Goal: Task Accomplishment & Management: Manage account settings

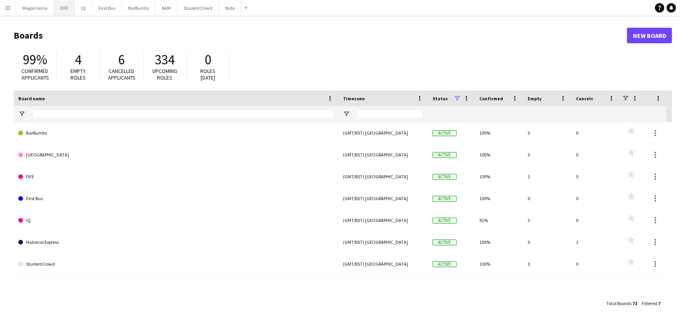
click at [64, 9] on button "DFE Close" at bounding box center [64, 7] width 21 height 15
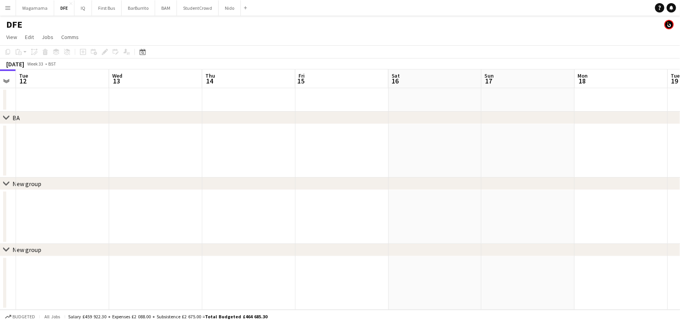
click at [36, 149] on app-calendar-viewport "Fri 8 Sat 9 Sun 10 Mon 11 Tue 12 Wed 13 Thu 14 Fri 15 Sat 16 Sun 17 Mon 18 Tue …" at bounding box center [340, 189] width 680 height 240
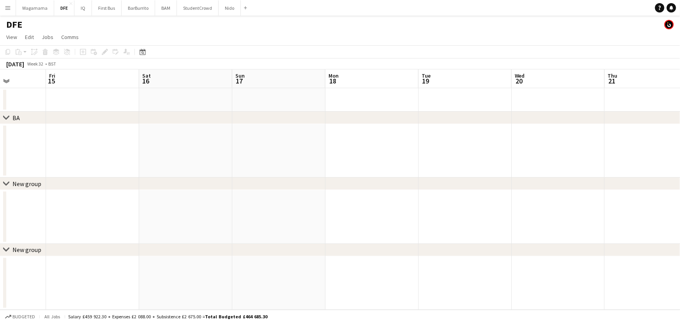
drag, startPoint x: 301, startPoint y: 157, endPoint x: 115, endPoint y: 156, distance: 186.4
click at [134, 157] on app-calendar-viewport "Tue 12 Wed 13 Thu 14 Fri 15 Sat 16 Sun 17 Mon 18 Tue 19 Wed 20 Thu 21 Fri 22 Sa…" at bounding box center [340, 189] width 680 height 240
drag, startPoint x: 199, startPoint y: 143, endPoint x: 172, endPoint y: 135, distance: 28.2
click at [175, 139] on app-calendar-viewport "Sat 16 Sun 17 Mon 18 Tue 19 Wed 20 Thu 21 Fri 22 Sat 23 Sun 24 Mon 25 Tue 26 We…" at bounding box center [340, 189] width 680 height 240
click at [154, 127] on app-calendar-viewport "Wed 20 Thu 21 Fri 22 Sat 23 Sun 24 Mon 25 Tue 26 Wed 27 Thu 28 Fri 29 Sat 30 Su…" at bounding box center [340, 189] width 680 height 240
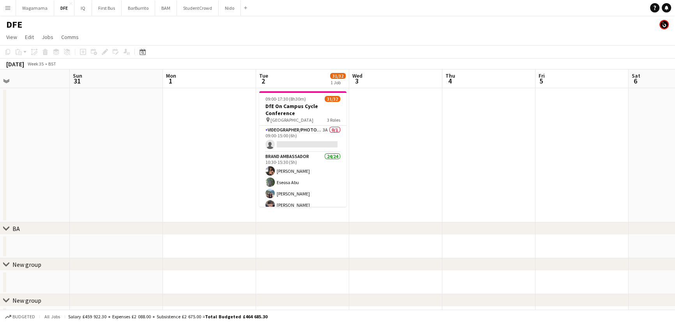
drag, startPoint x: 427, startPoint y: 132, endPoint x: 234, endPoint y: 122, distance: 192.9
click at [234, 122] on app-calendar-viewport "Thu 28 Fri 29 Sat 30 Sun 31 Mon 1 Tue 2 31/32 1 Job Wed 3 Thu 4 Fri 5 Sat 6 Sun…" at bounding box center [337, 199] width 675 height 260
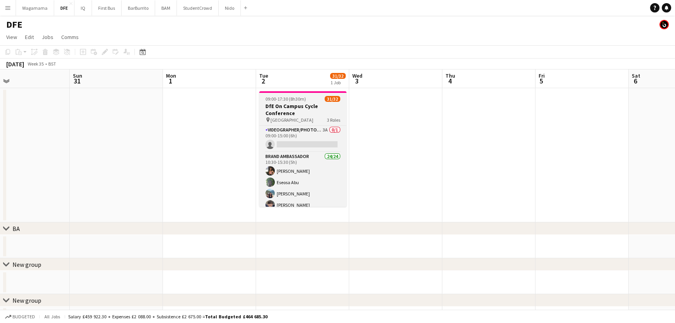
scroll to position [0, 212]
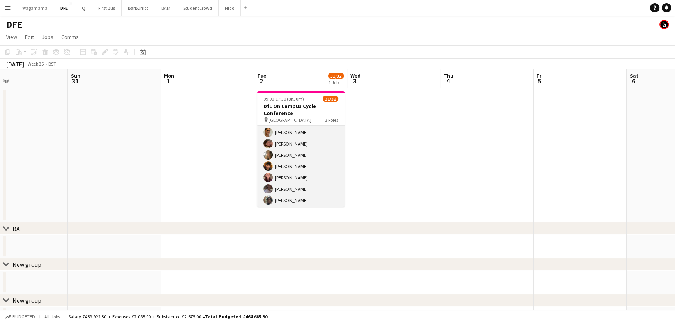
click at [297, 167] on app-card-role "Brand Ambassador 24/24 10:30-15:30 (5h) [PERSON_NAME] Eseosa Abu [PERSON_NAME] …" at bounding box center [300, 76] width 87 height 287
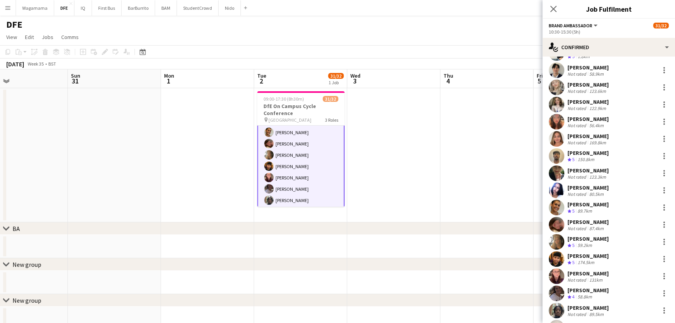
scroll to position [188, 0]
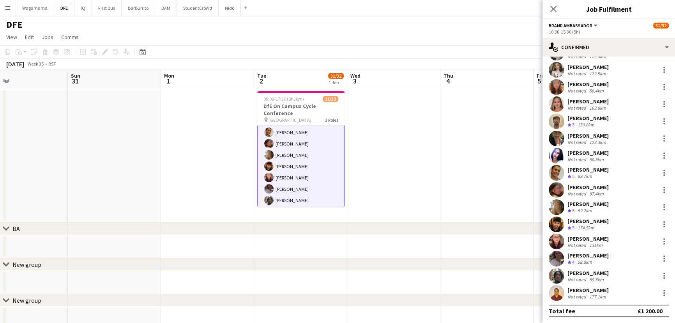
click at [552, 273] on app-user-avatar at bounding box center [557, 276] width 16 height 16
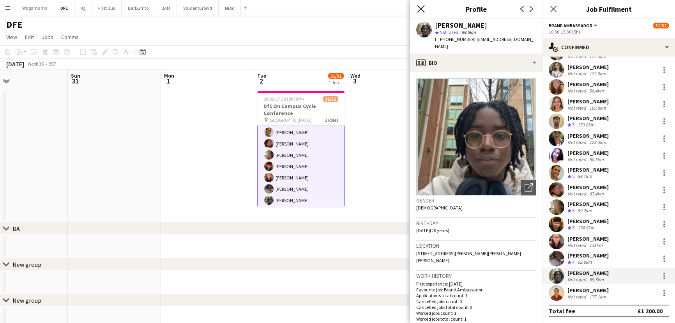
click at [424, 7] on icon at bounding box center [420, 8] width 7 height 7
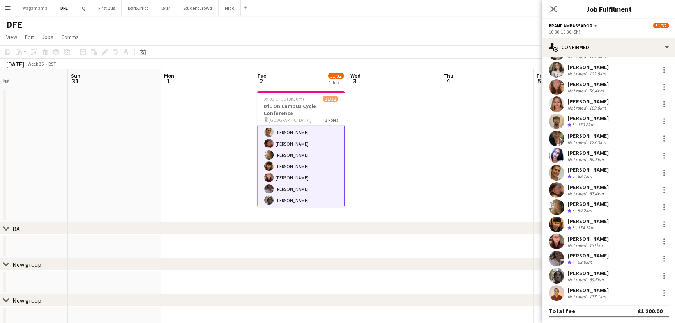
click at [600, 119] on div "[PERSON_NAME]" at bounding box center [588, 118] width 41 height 7
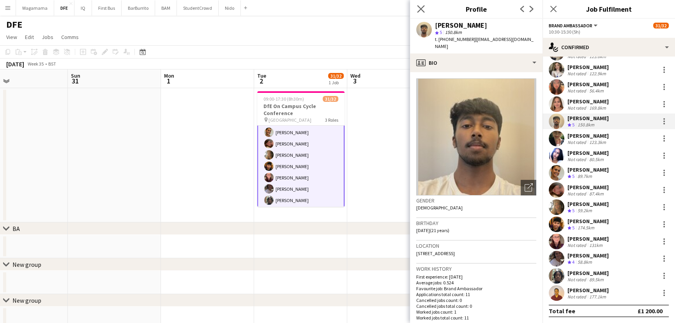
click at [419, 5] on icon "Close pop-in" at bounding box center [420, 8] width 7 height 7
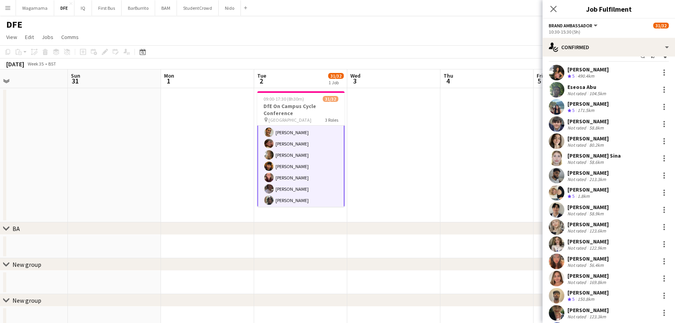
scroll to position [11, 0]
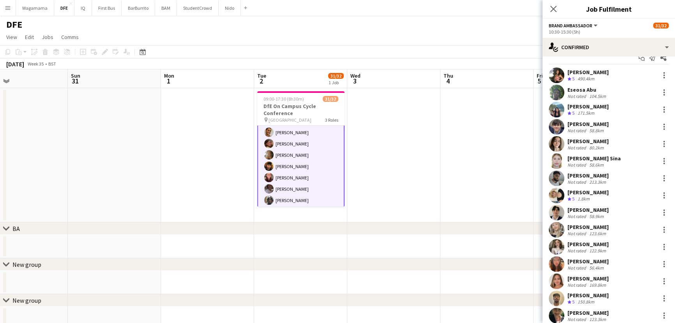
click at [589, 90] on div "Eseosa Abu" at bounding box center [588, 89] width 40 height 7
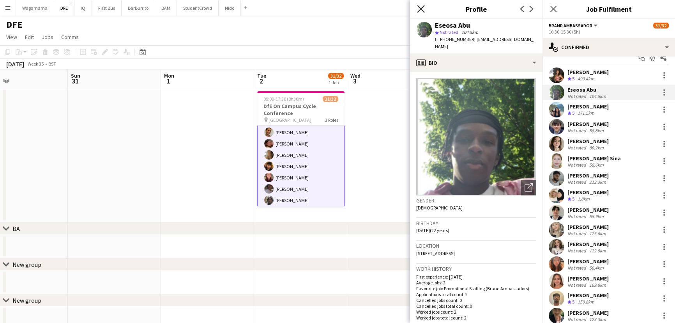
click at [420, 9] on icon "Close pop-in" at bounding box center [420, 8] width 7 height 7
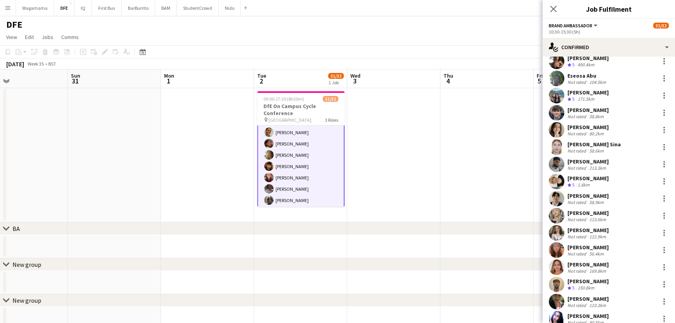
scroll to position [35, 0]
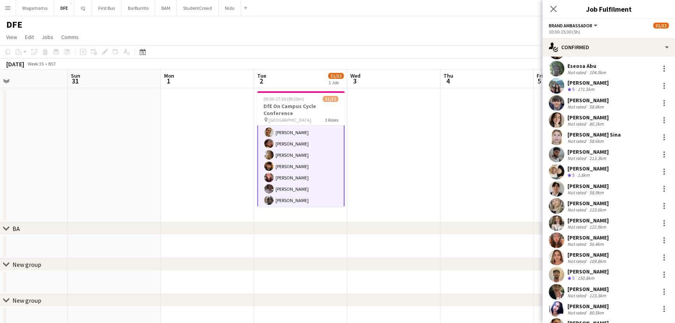
click at [598, 151] on div "[PERSON_NAME]" at bounding box center [588, 151] width 41 height 7
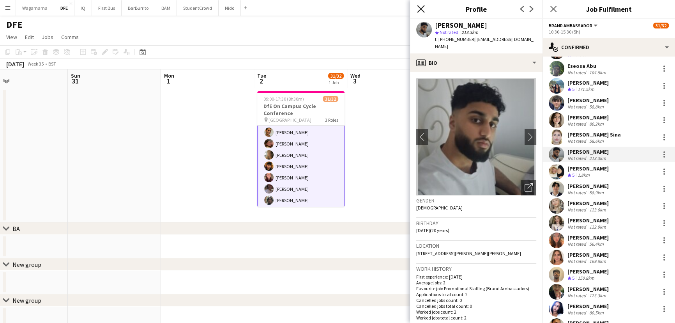
click at [423, 7] on icon at bounding box center [420, 8] width 7 height 7
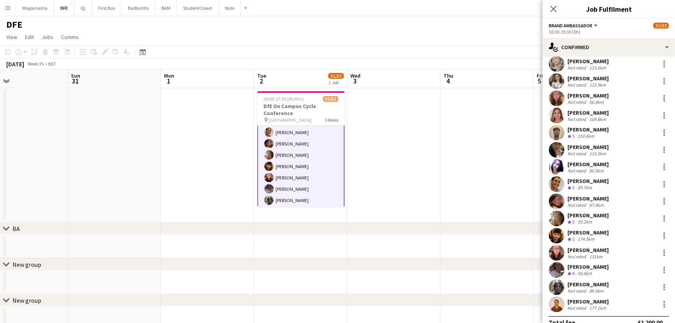
scroll to position [188, 0]
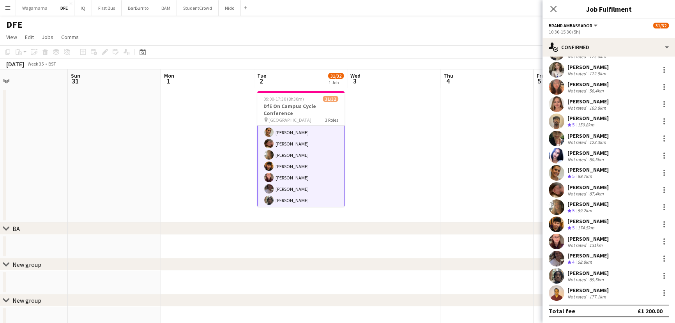
click at [596, 290] on div "[PERSON_NAME]" at bounding box center [588, 290] width 41 height 7
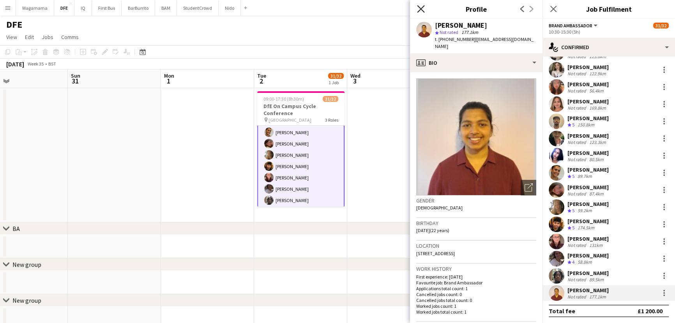
click at [418, 10] on icon "Close pop-in" at bounding box center [420, 8] width 7 height 7
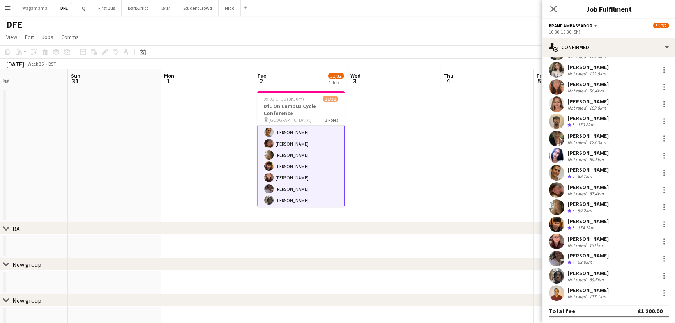
click at [591, 255] on div "[PERSON_NAME]" at bounding box center [588, 255] width 41 height 7
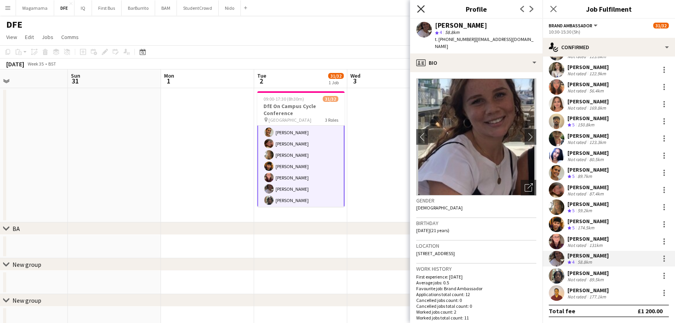
click at [421, 6] on icon "Close pop-in" at bounding box center [420, 8] width 7 height 7
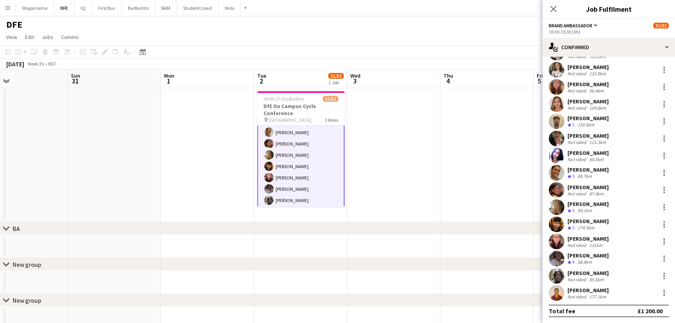
click at [591, 191] on div "87.4km" at bounding box center [597, 194] width 18 height 6
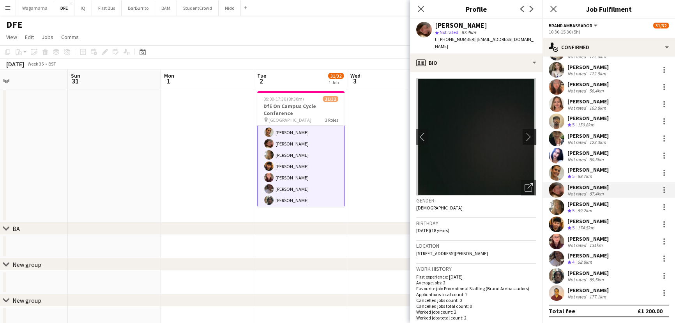
click at [528, 133] on app-icon "chevron-right" at bounding box center [531, 137] width 12 height 8
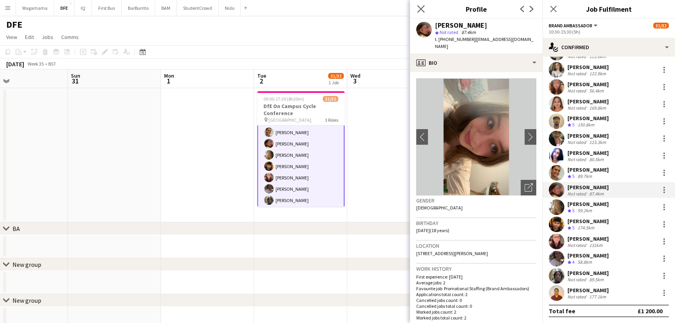
click at [416, 8] on app-icon "Close pop-in" at bounding box center [421, 9] width 11 height 11
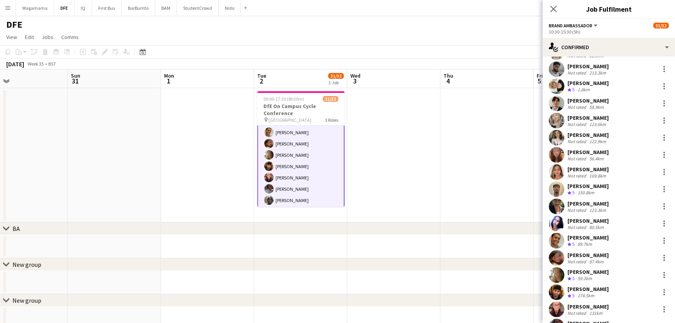
scroll to position [117, 0]
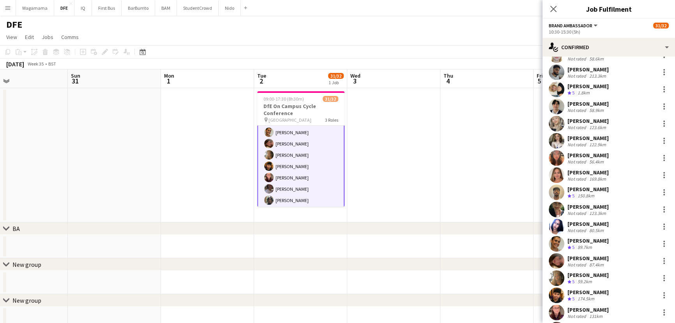
click at [597, 222] on div "[PERSON_NAME]" at bounding box center [588, 223] width 41 height 7
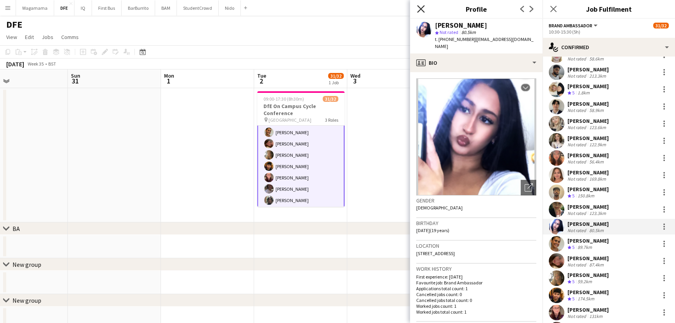
click at [420, 8] on icon "Close pop-in" at bounding box center [420, 8] width 7 height 7
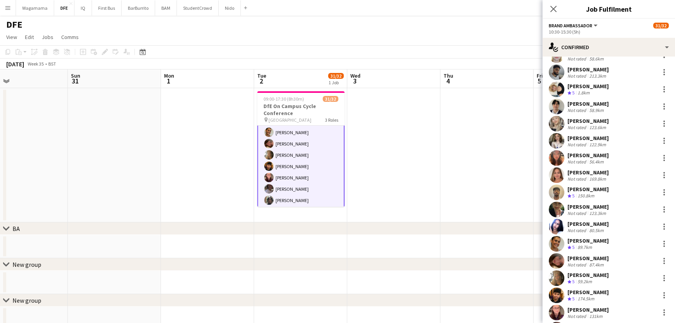
click at [600, 154] on div "[PERSON_NAME]" at bounding box center [588, 155] width 41 height 7
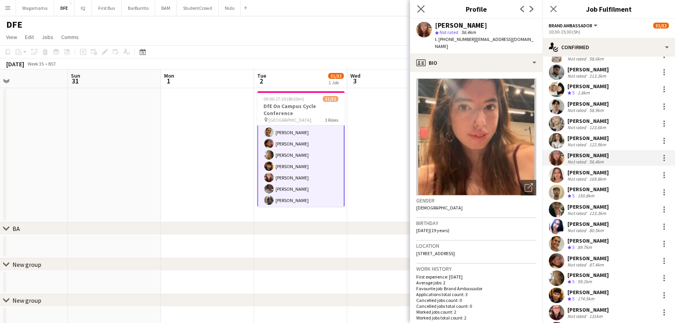
click at [416, 7] on app-icon "Close pop-in" at bounding box center [421, 9] width 11 height 11
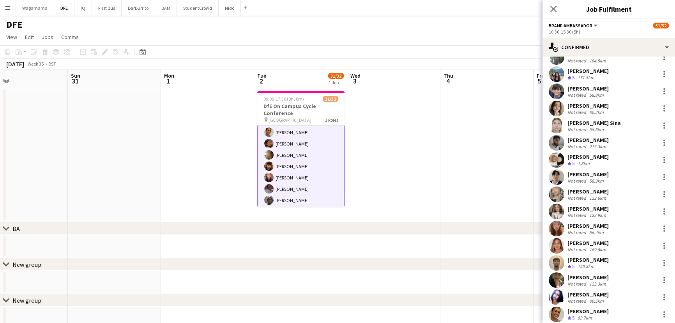
scroll to position [11, 0]
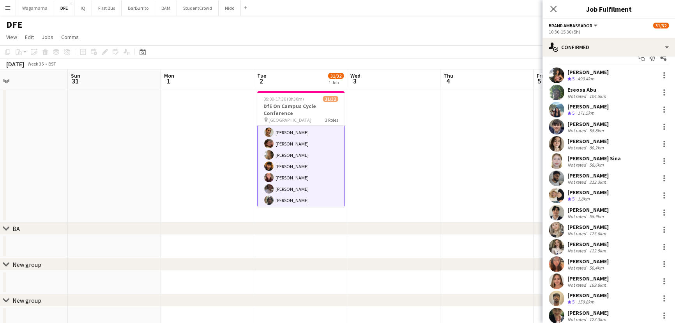
click at [585, 126] on div "[PERSON_NAME]" at bounding box center [588, 123] width 41 height 7
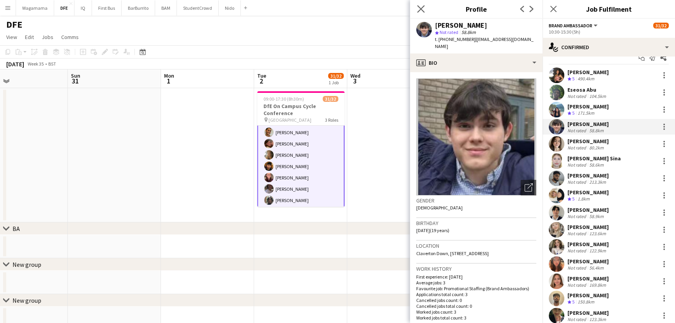
click at [419, 12] on app-icon "Close pop-in" at bounding box center [421, 9] width 11 height 11
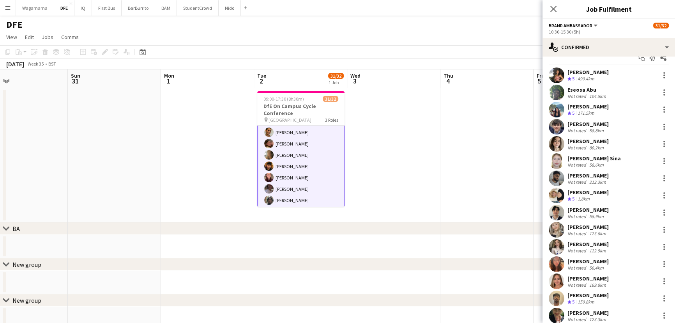
scroll to position [0, 0]
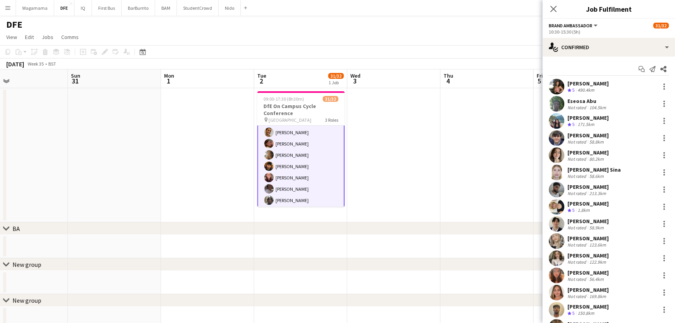
click at [573, 115] on div "[PERSON_NAME]" at bounding box center [588, 117] width 41 height 7
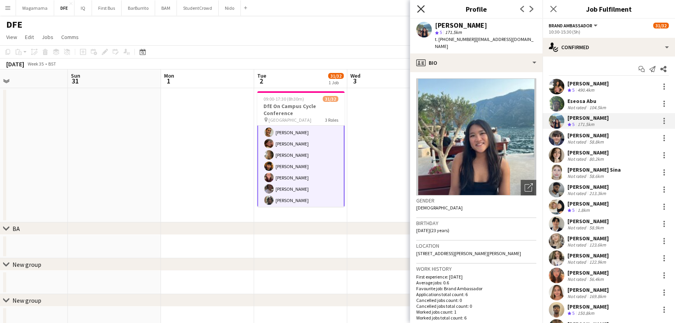
click at [420, 10] on icon "Close pop-in" at bounding box center [420, 8] width 7 height 7
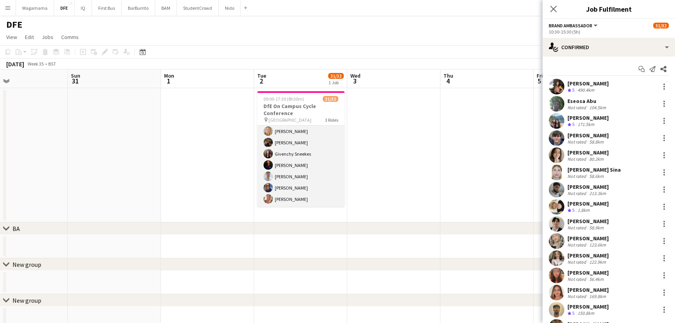
click at [308, 166] on app-card-role "Events (Event Manager) [DATE] 10:30-17:30 (7h) [PERSON_NAME] [PERSON_NAME] Snee…" at bounding box center [300, 159] width 87 height 94
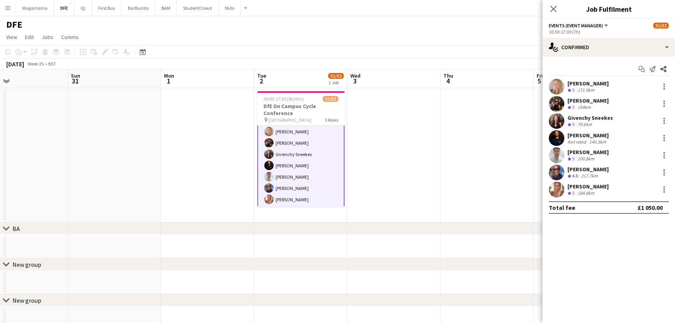
click at [600, 139] on div "140.3km" at bounding box center [598, 142] width 20 height 6
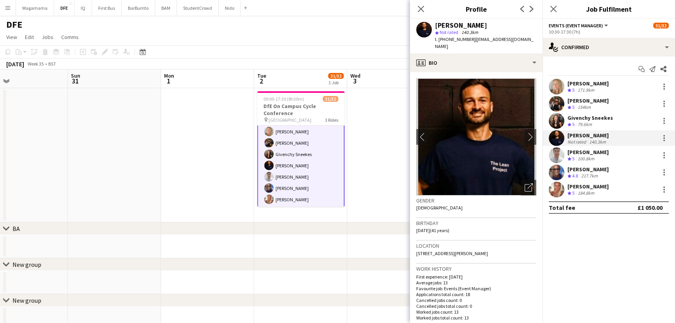
drag, startPoint x: 473, startPoint y: 40, endPoint x: 481, endPoint y: 43, distance: 8.8
click at [481, 43] on div "t. [PHONE_NUMBER] | [EMAIL_ADDRESS][DOMAIN_NAME]" at bounding box center [485, 43] width 101 height 14
copy span "[EMAIL_ADDRESS][DOMAIN_NAME]"
